Goal: Task Accomplishment & Management: Manage account settings

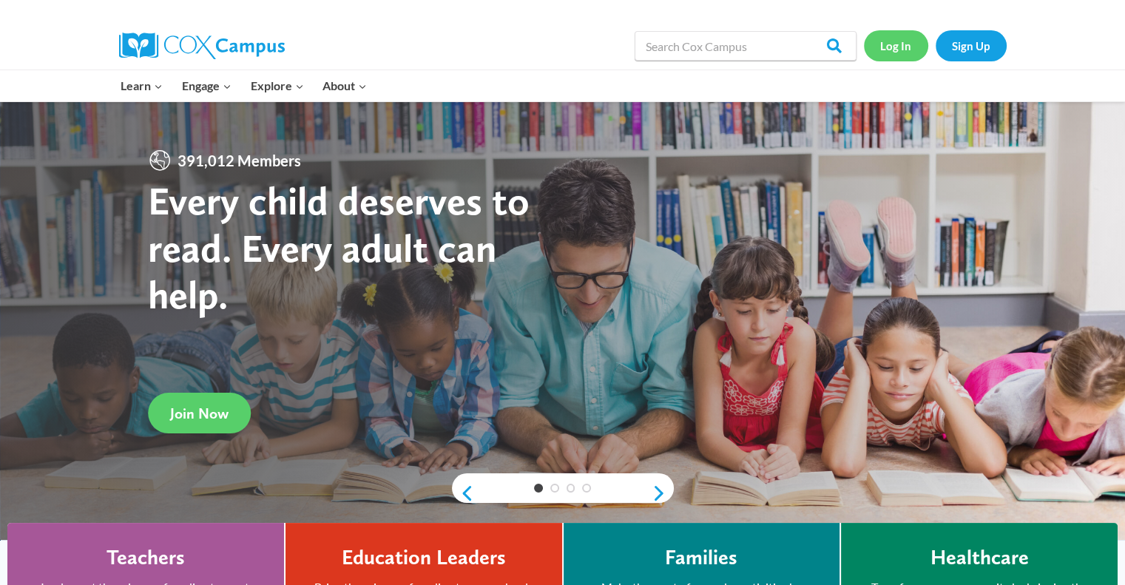
click at [895, 50] on link "Log In" at bounding box center [896, 45] width 64 height 30
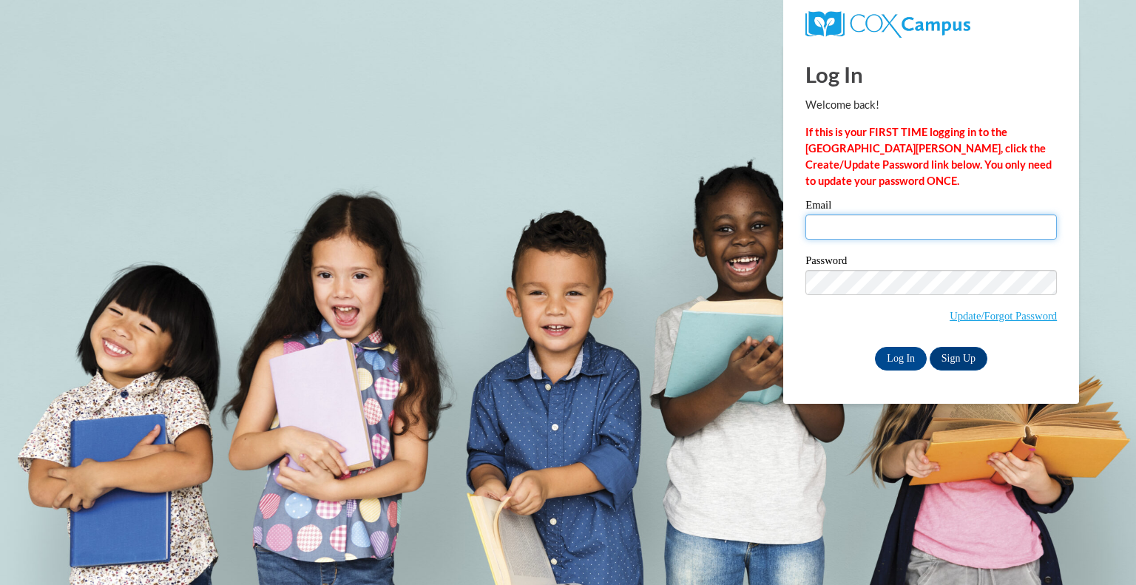
click at [818, 223] on input "Email" at bounding box center [930, 226] width 251 height 25
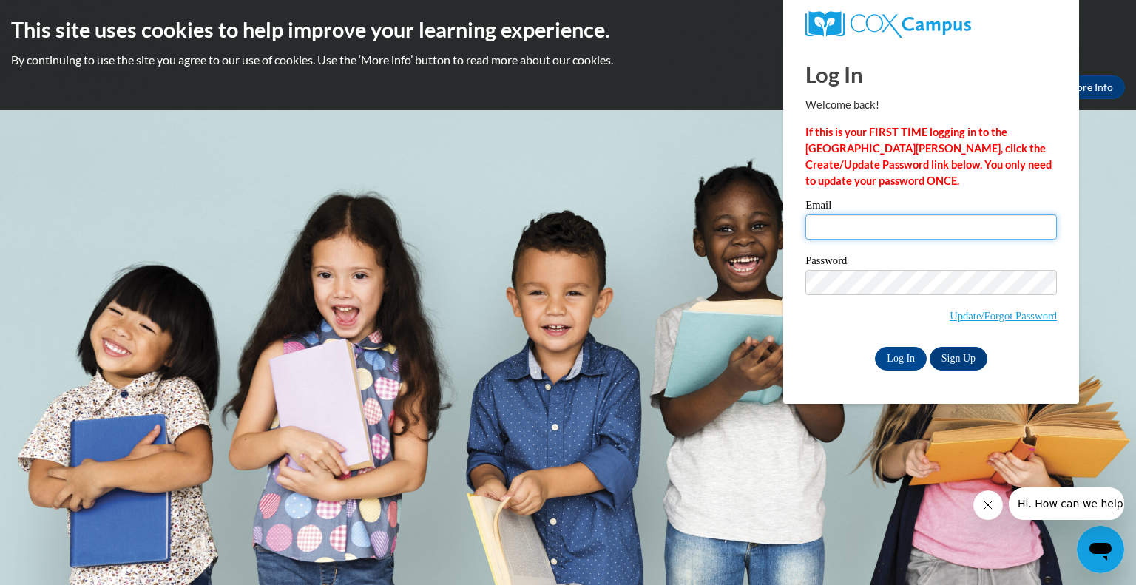
type input "[EMAIL_ADDRESS][DOMAIN_NAME]"
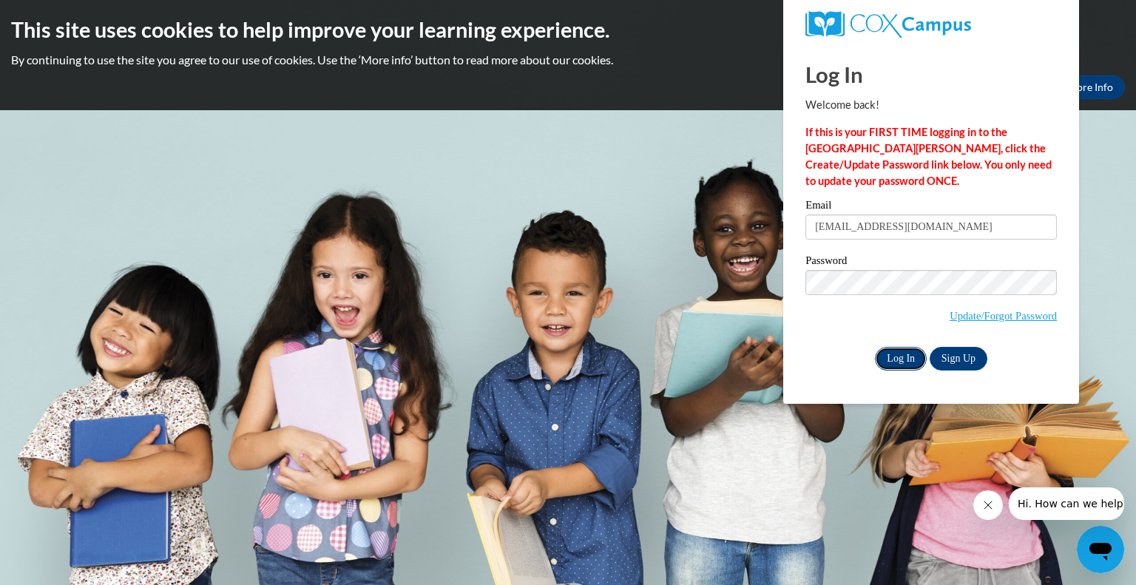
click at [895, 348] on input "Log In" at bounding box center [901, 359] width 52 height 24
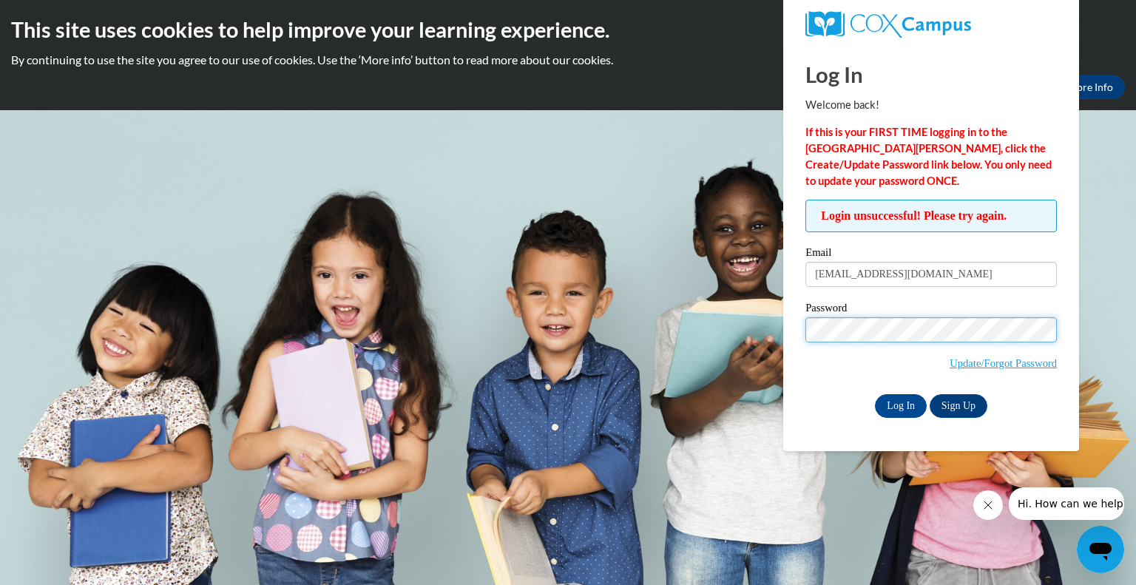
click at [875, 394] on input "Log In" at bounding box center [901, 406] width 52 height 24
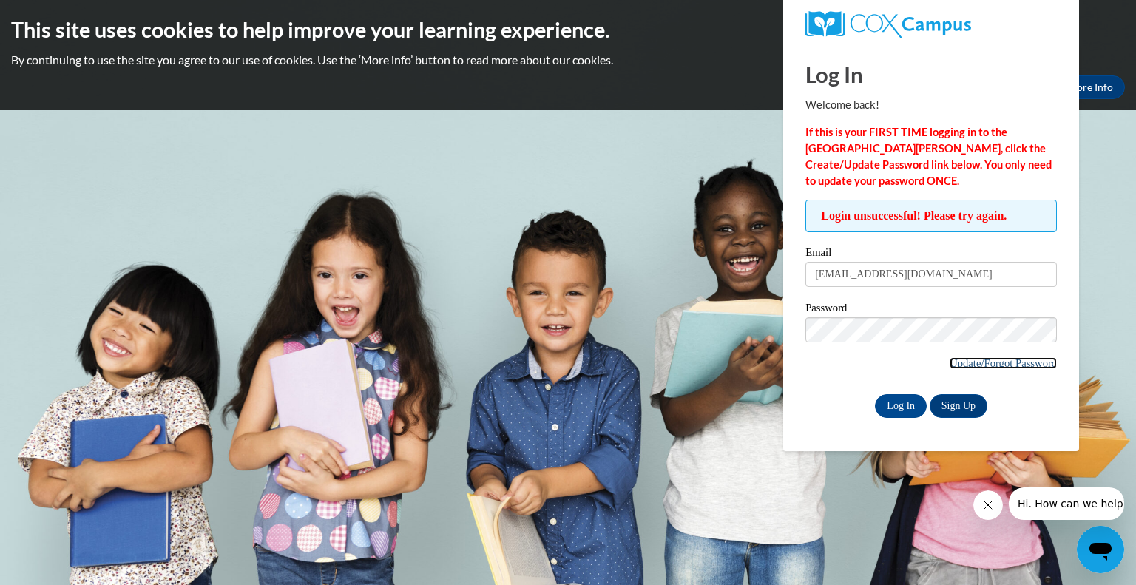
click at [953, 361] on link "Update/Forgot Password" at bounding box center [1002, 363] width 107 height 12
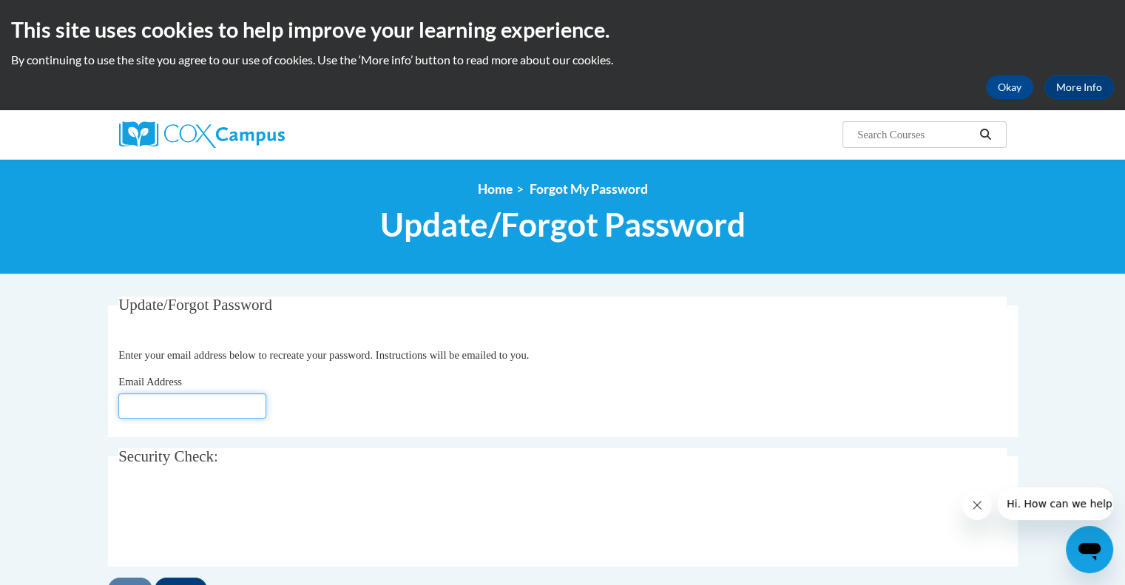
click at [148, 408] on input "Email Address" at bounding box center [192, 405] width 148 height 25
type input "[EMAIL_ADDRESS][DOMAIN_NAME]"
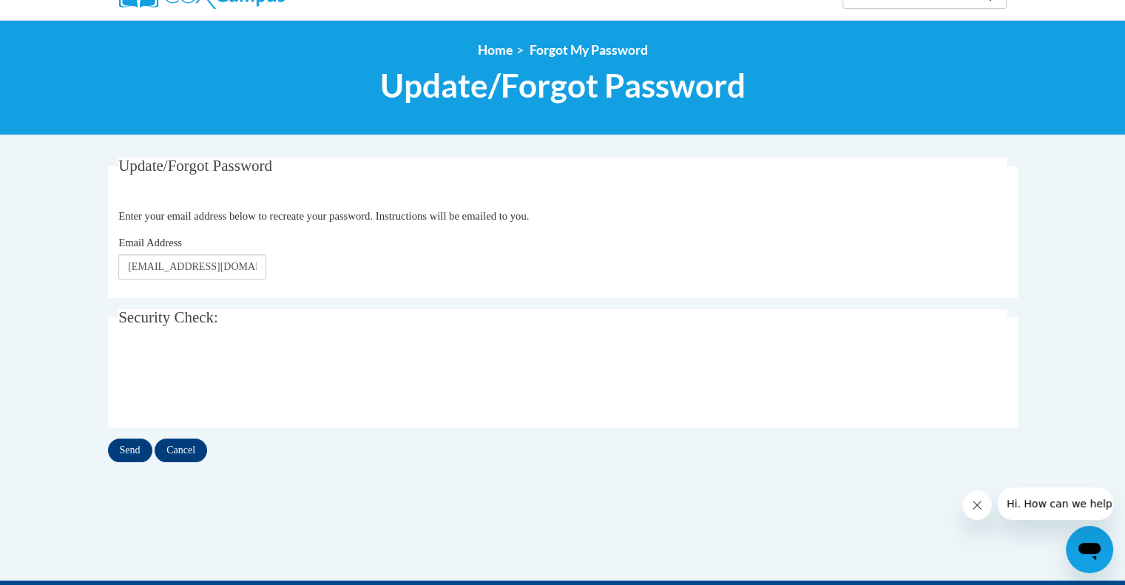
scroll to position [189, 0]
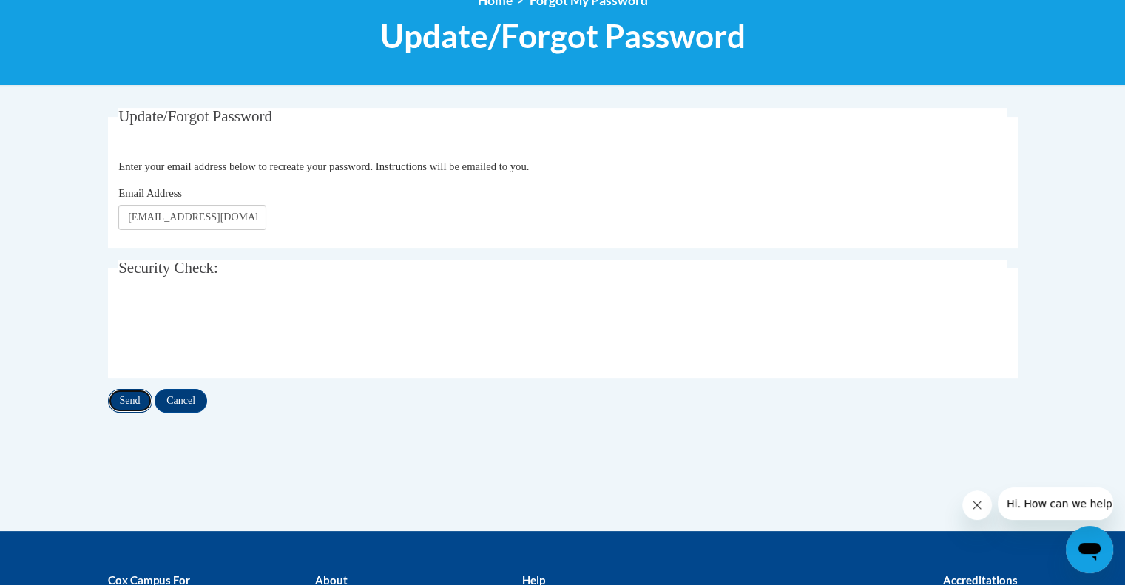
click at [126, 401] on input "Send" at bounding box center [130, 401] width 44 height 24
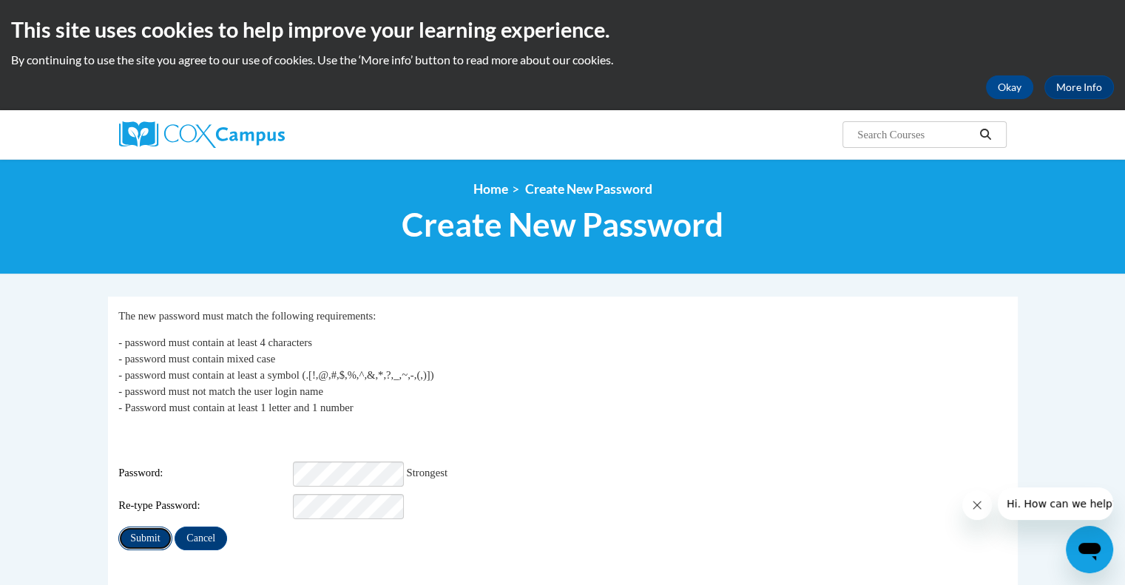
click at [140, 526] on input "Submit" at bounding box center [144, 538] width 53 height 24
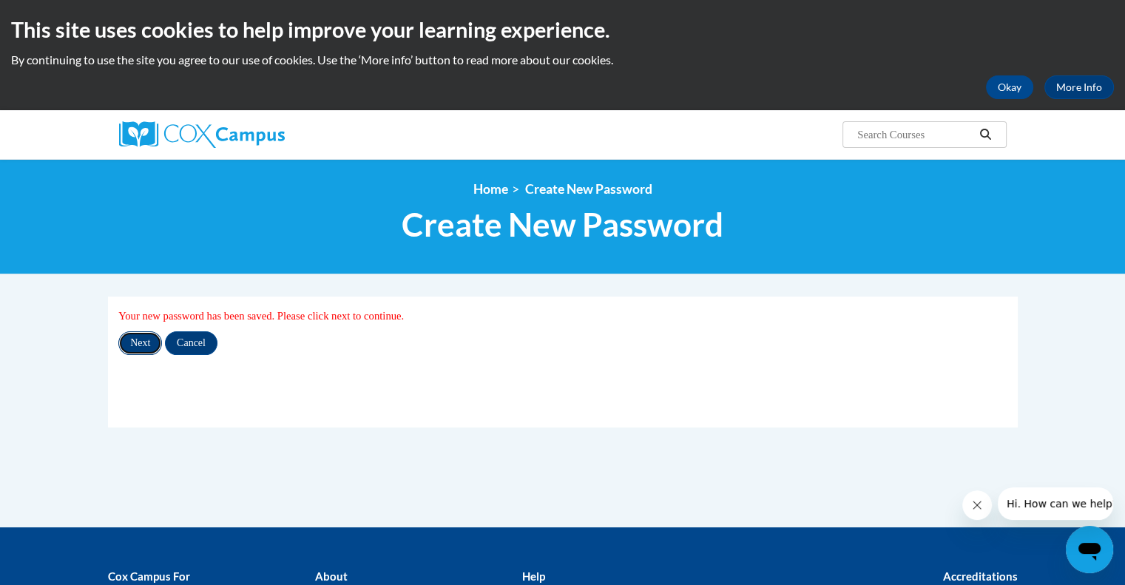
click at [140, 339] on input "Next" at bounding box center [140, 343] width 44 height 24
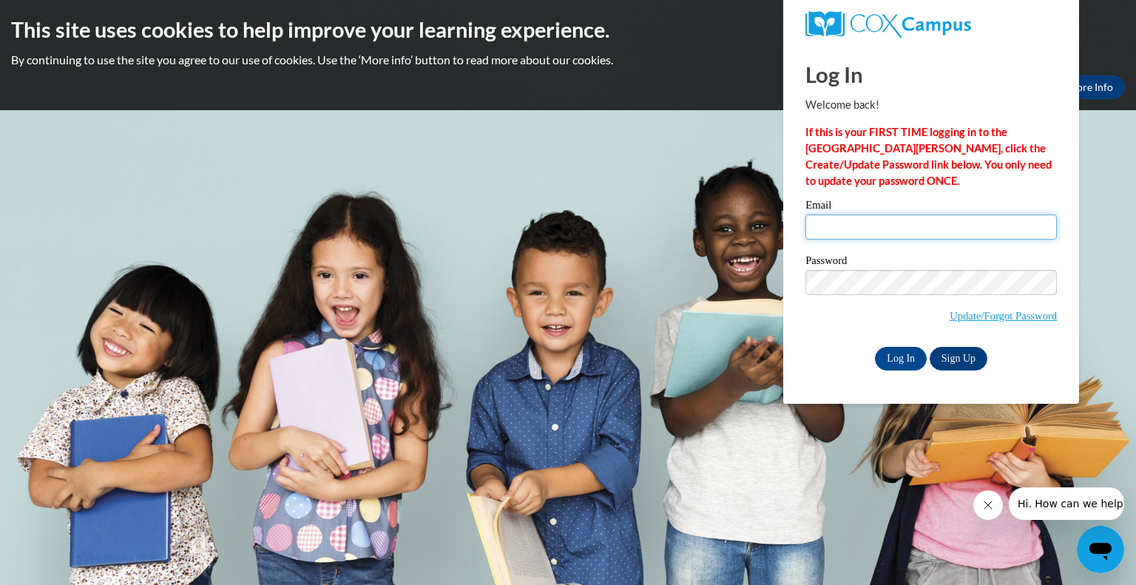
click at [812, 233] on input "Email" at bounding box center [930, 226] width 251 height 25
type input "djensen@kusd.edu"
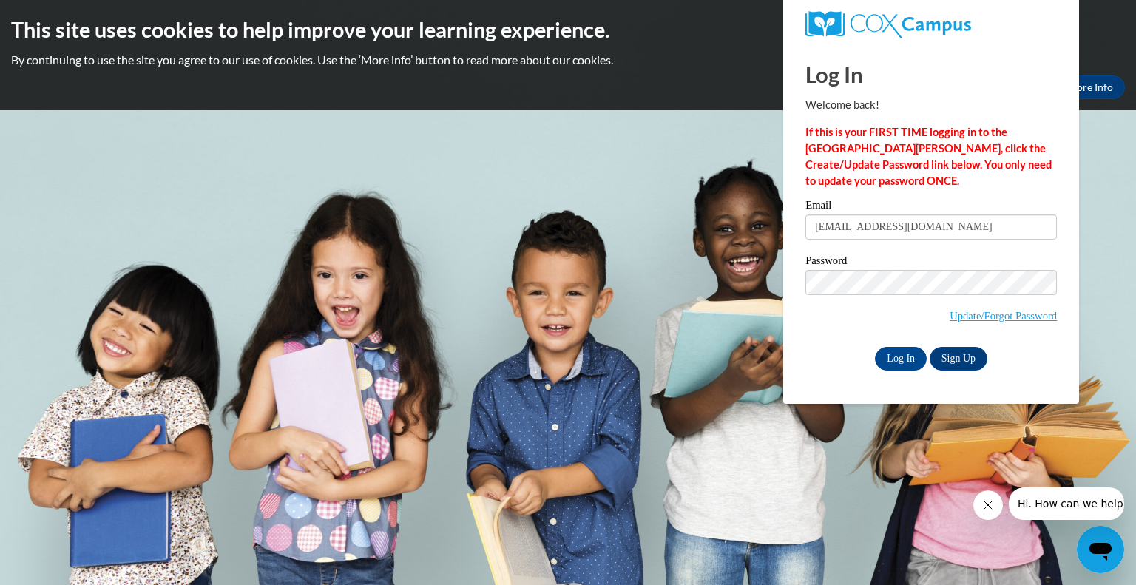
click at [1045, 169] on p "If this is your FIRST TIME logging in to the NEW Cox Campus, click the Create/U…" at bounding box center [930, 156] width 251 height 65
click at [1062, 174] on div "Log In Welcome back! If this is your FIRST TIME logging in to the NEW Cox Campu…" at bounding box center [931, 223] width 318 height 359
click at [901, 359] on input "Log In" at bounding box center [901, 359] width 52 height 24
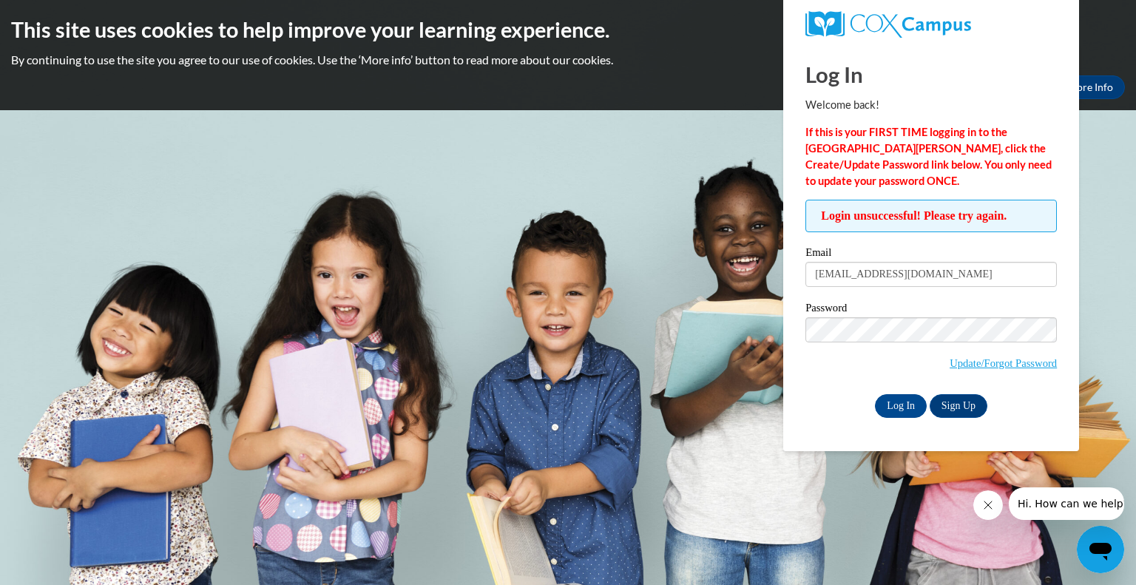
click at [1134, 226] on body "This site uses cookies to help improve your learning experience. By continuing …" at bounding box center [568, 292] width 1136 height 585
click at [899, 404] on input "Log In" at bounding box center [901, 406] width 52 height 24
